Goal: Book appointment/travel/reservation

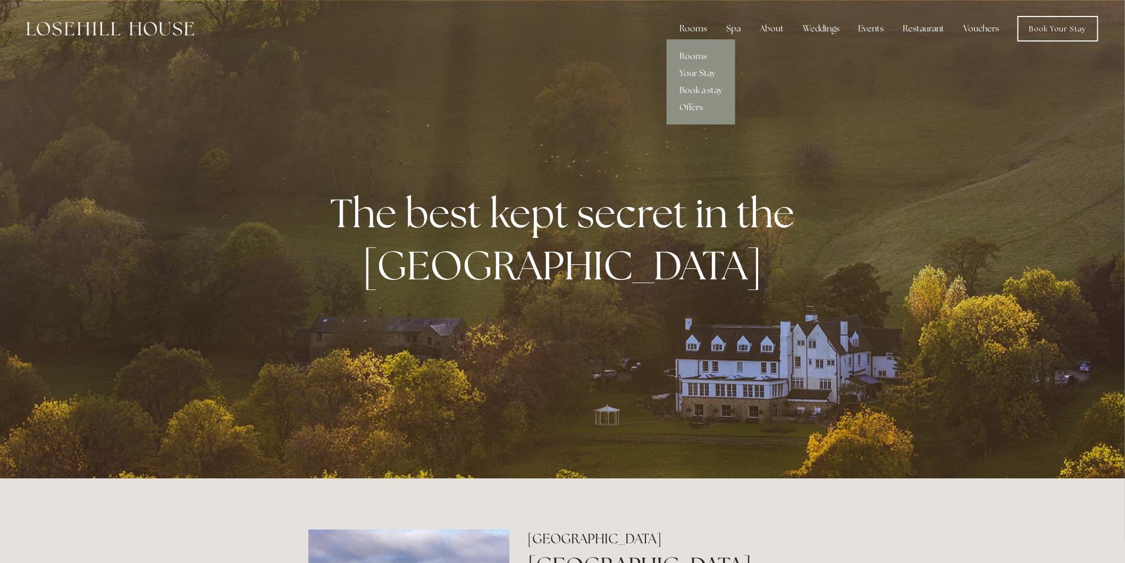
click at [701, 34] on div "Rooms" at bounding box center [693, 28] width 45 height 21
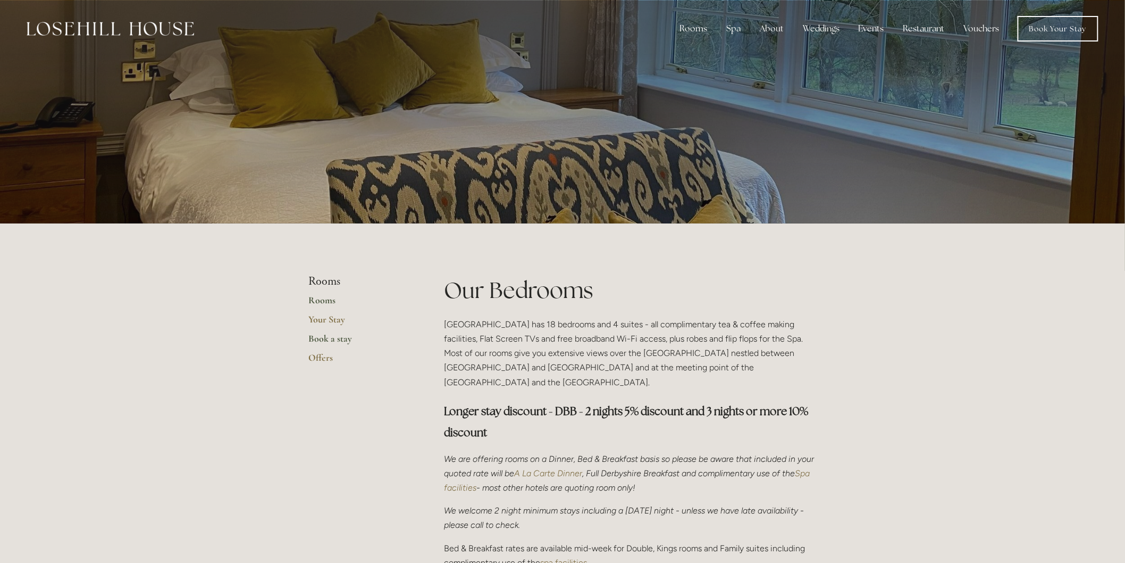
click at [331, 339] on link "Book a stay" at bounding box center [359, 341] width 102 height 19
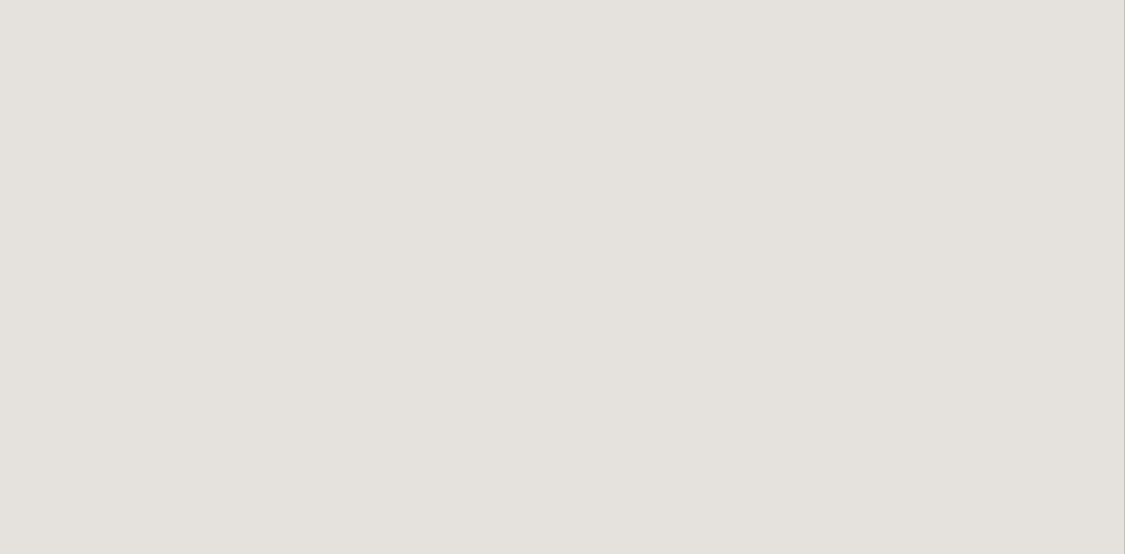
scroll to position [1002, 0]
